Goal: Task Accomplishment & Management: Manage account settings

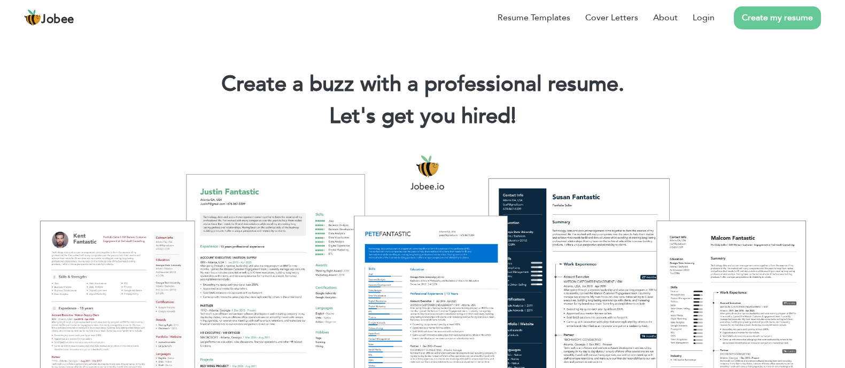
click at [761, 10] on link "Create my resume" at bounding box center [777, 17] width 87 height 23
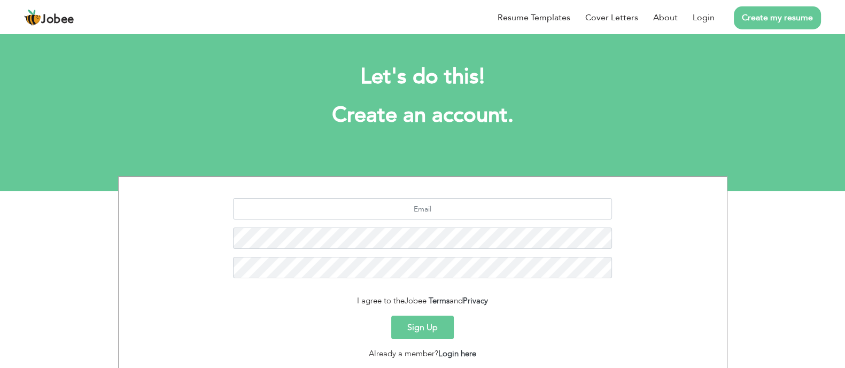
scroll to position [75, 0]
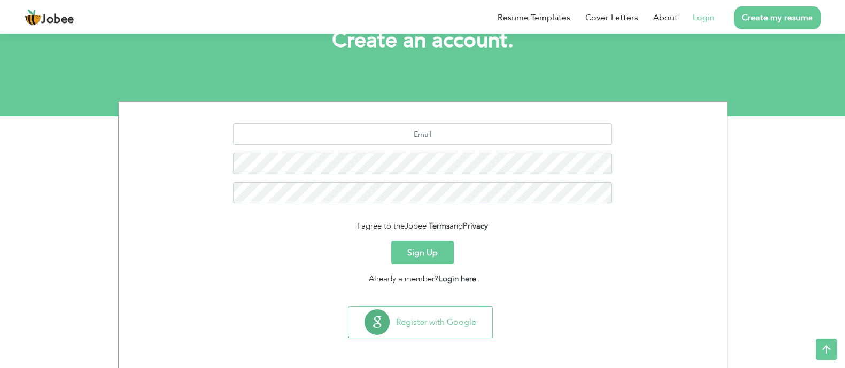
click at [708, 9] on li "Login" at bounding box center [696, 18] width 37 height 28
click at [702, 17] on link "Login" at bounding box center [704, 17] width 22 height 13
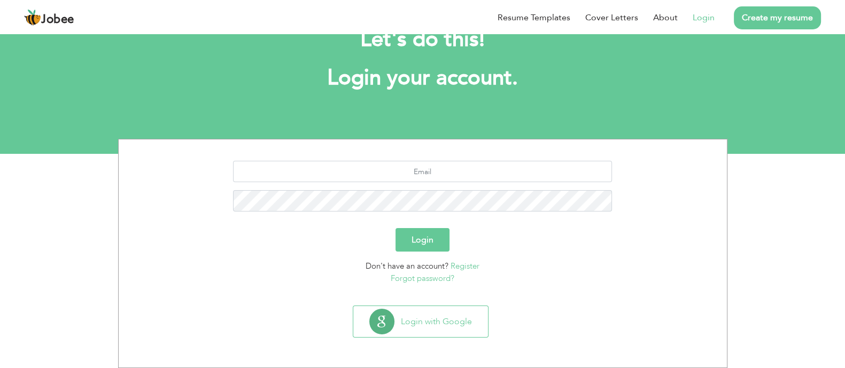
scroll to position [37, 0]
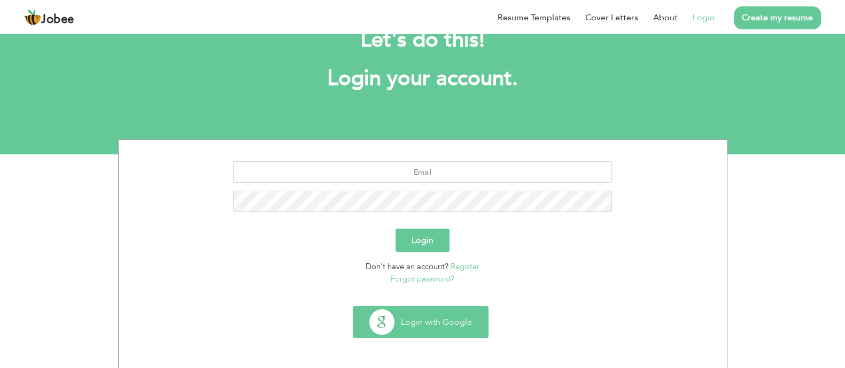
click at [417, 321] on button "Login with Google" at bounding box center [420, 322] width 135 height 31
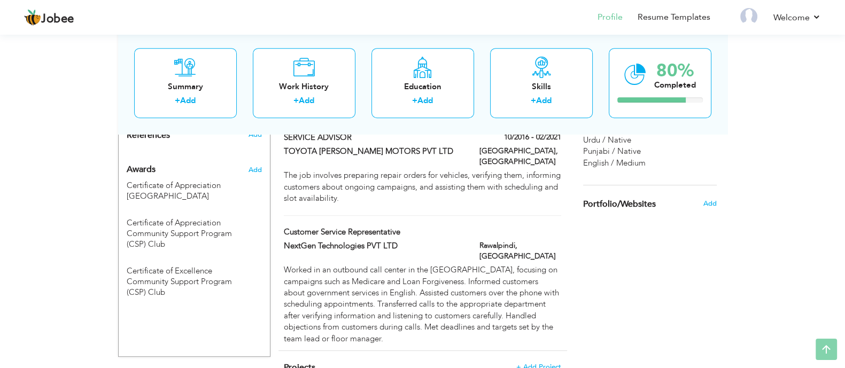
scroll to position [648, 0]
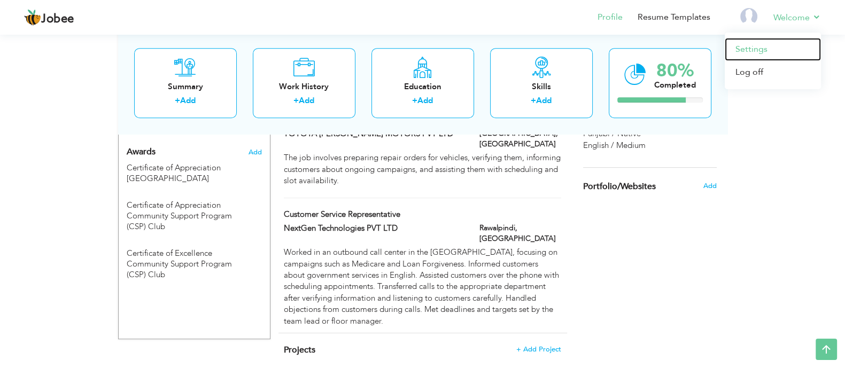
click at [751, 49] on link "Settings" at bounding box center [773, 49] width 96 height 23
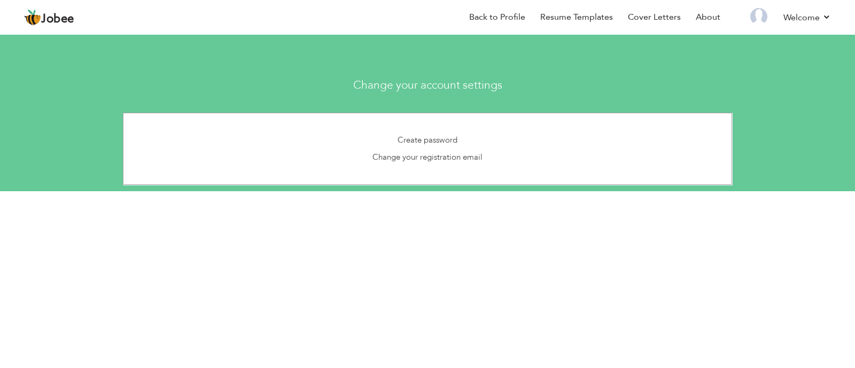
click at [426, 81] on h3 "Change your account settings" at bounding box center [427, 85] width 625 height 12
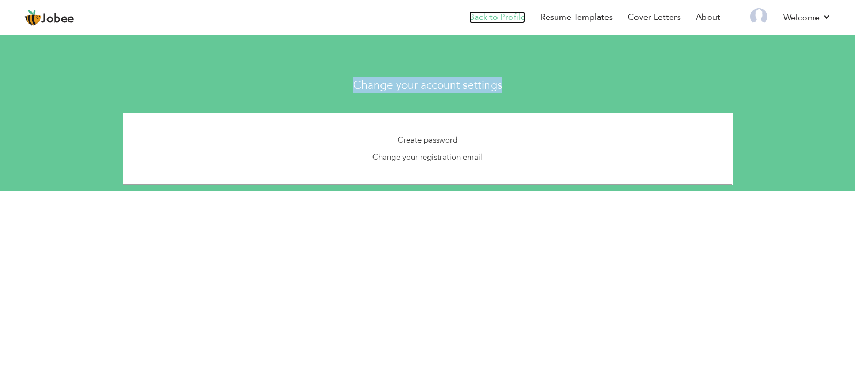
click at [512, 18] on link "Back to Profile" at bounding box center [497, 17] width 56 height 12
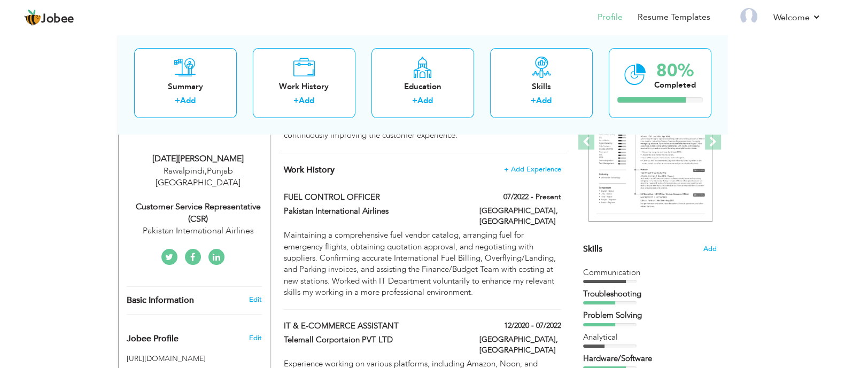
scroll to position [178, 0]
